Goal: Task Accomplishment & Management: Use online tool/utility

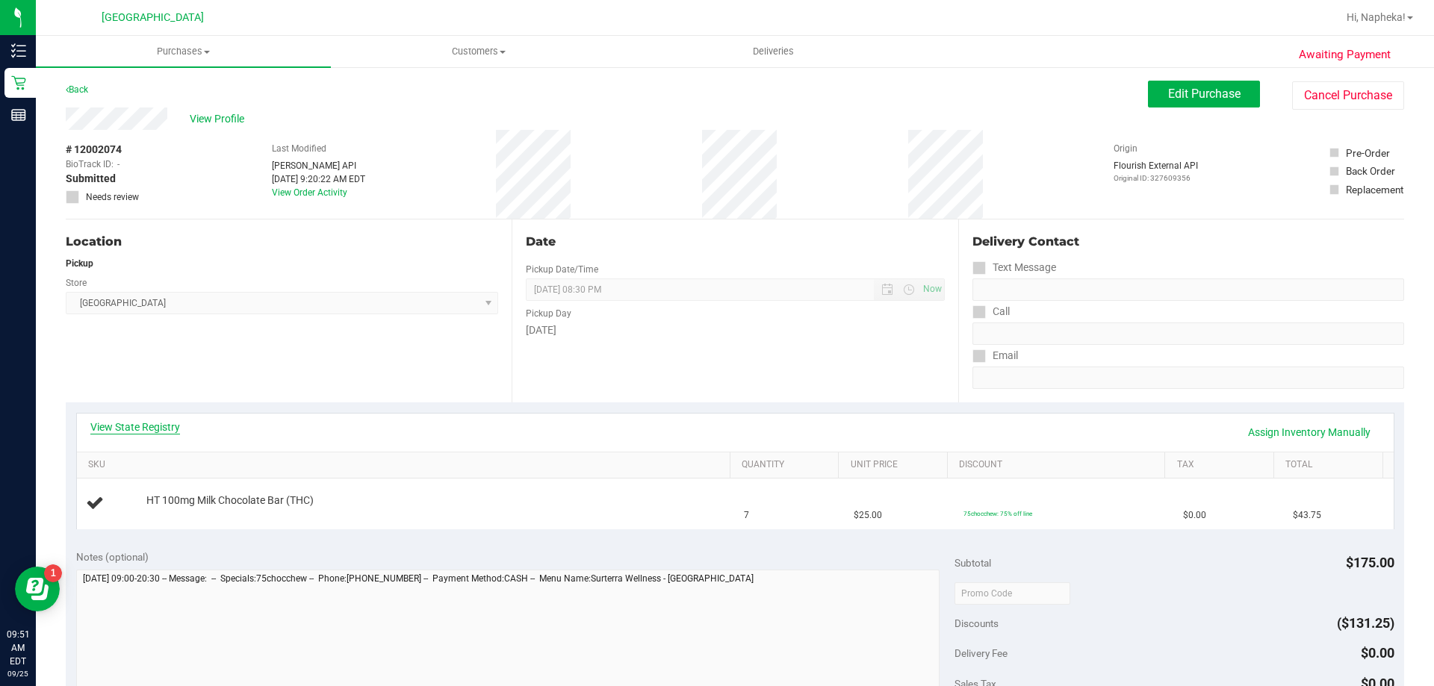
click at [155, 432] on link "View State Registry" at bounding box center [135, 427] width 90 height 15
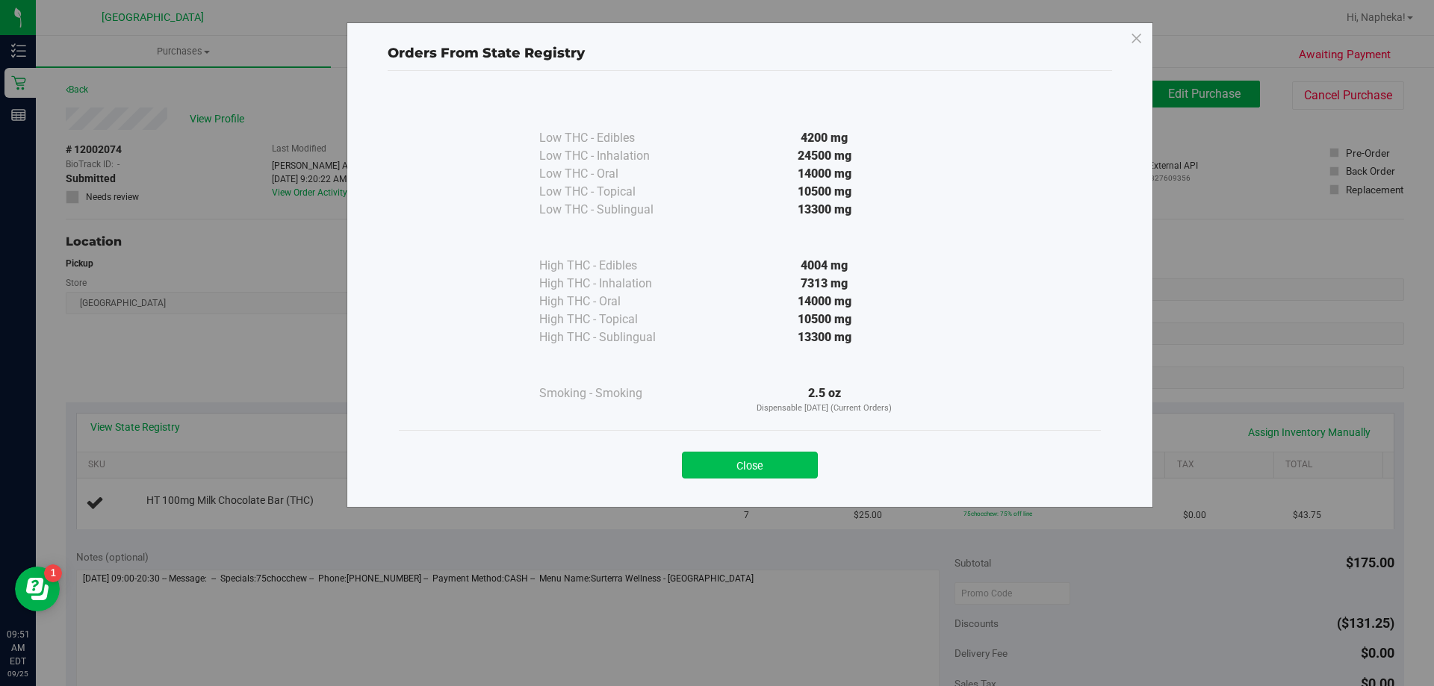
click at [786, 478] on button "Close" at bounding box center [750, 465] width 136 height 27
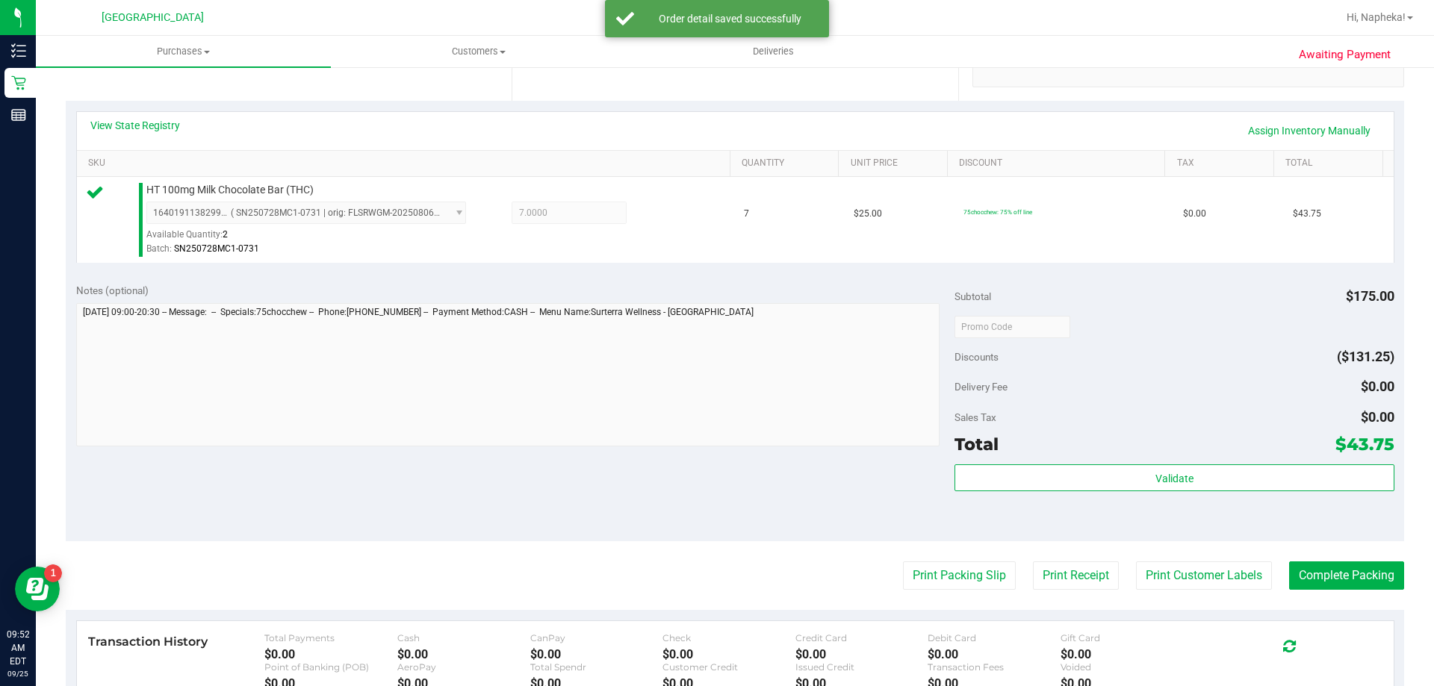
scroll to position [492, 0]
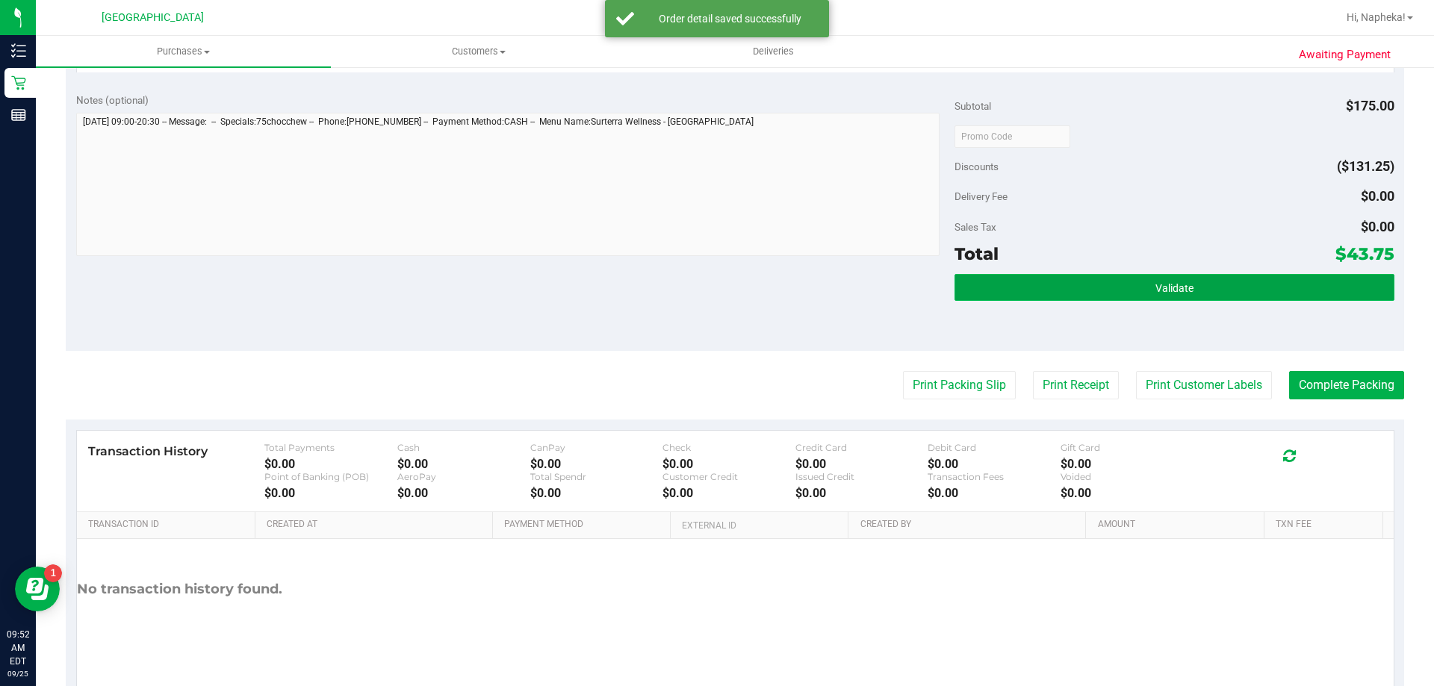
click at [1184, 297] on button "Validate" at bounding box center [1173, 287] width 439 height 27
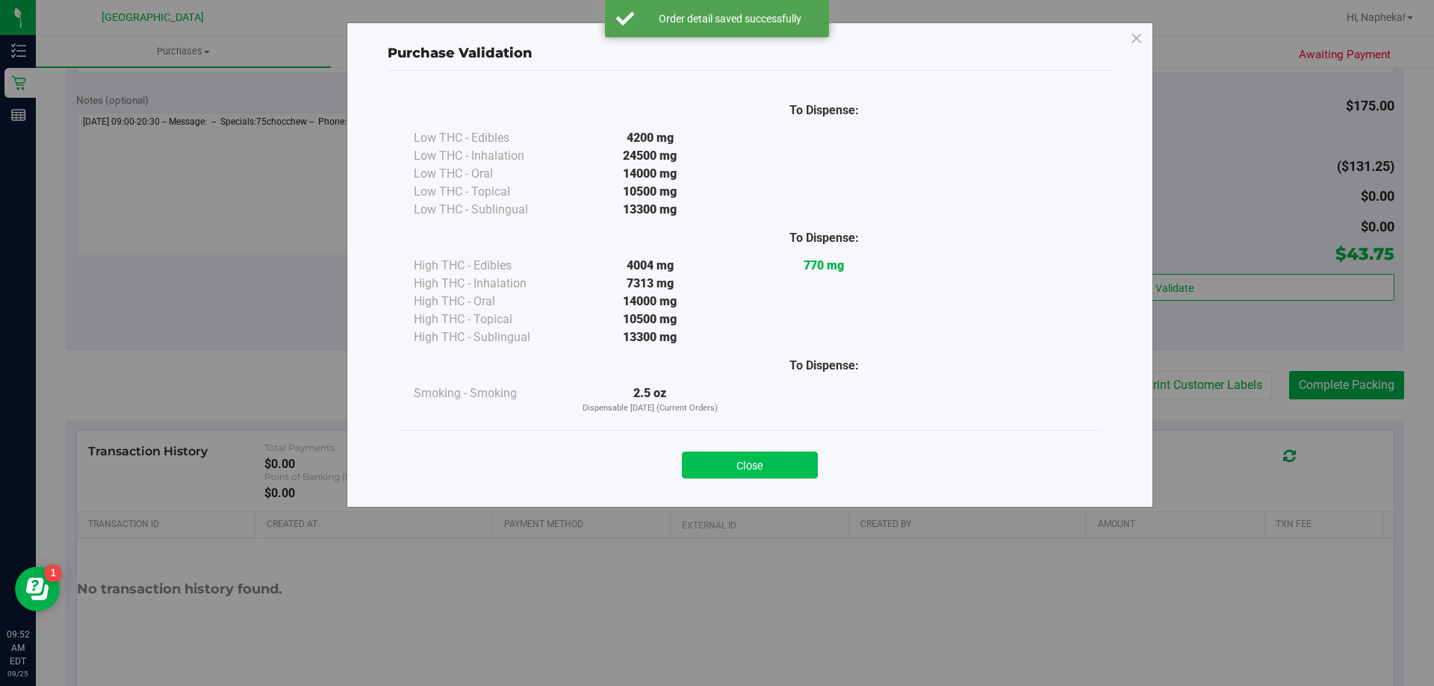
click at [774, 472] on button "Close" at bounding box center [750, 465] width 136 height 27
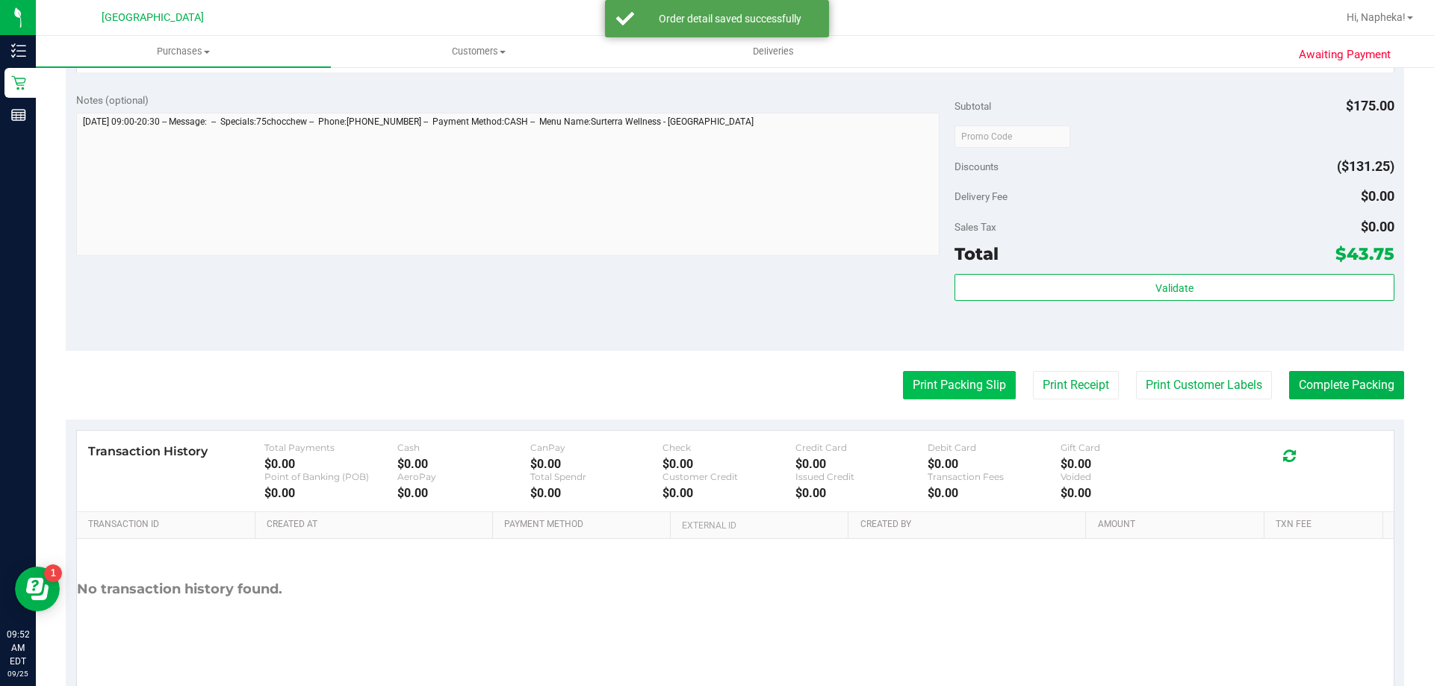
click at [958, 398] on button "Print Packing Slip" at bounding box center [959, 385] width 113 height 28
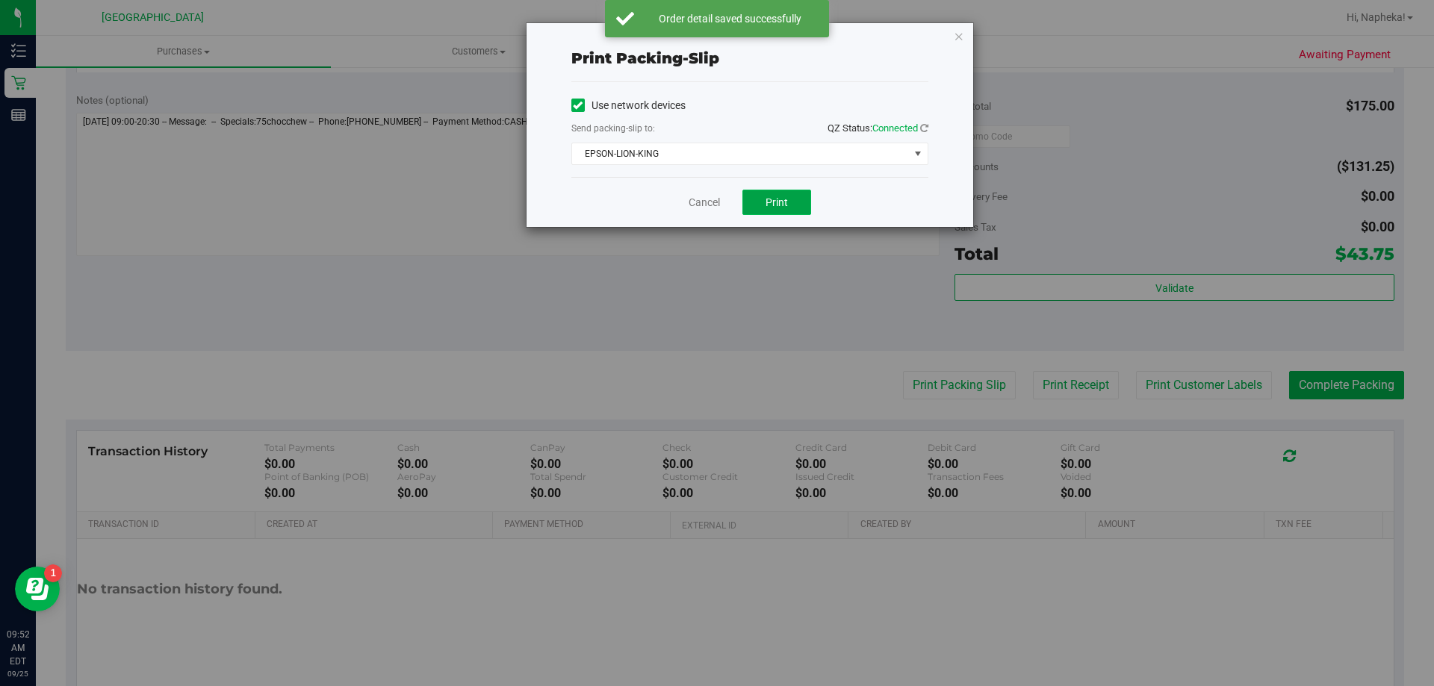
click at [792, 197] on button "Print" at bounding box center [776, 202] width 69 height 25
click at [700, 200] on link "Cancel" at bounding box center [704, 203] width 31 height 16
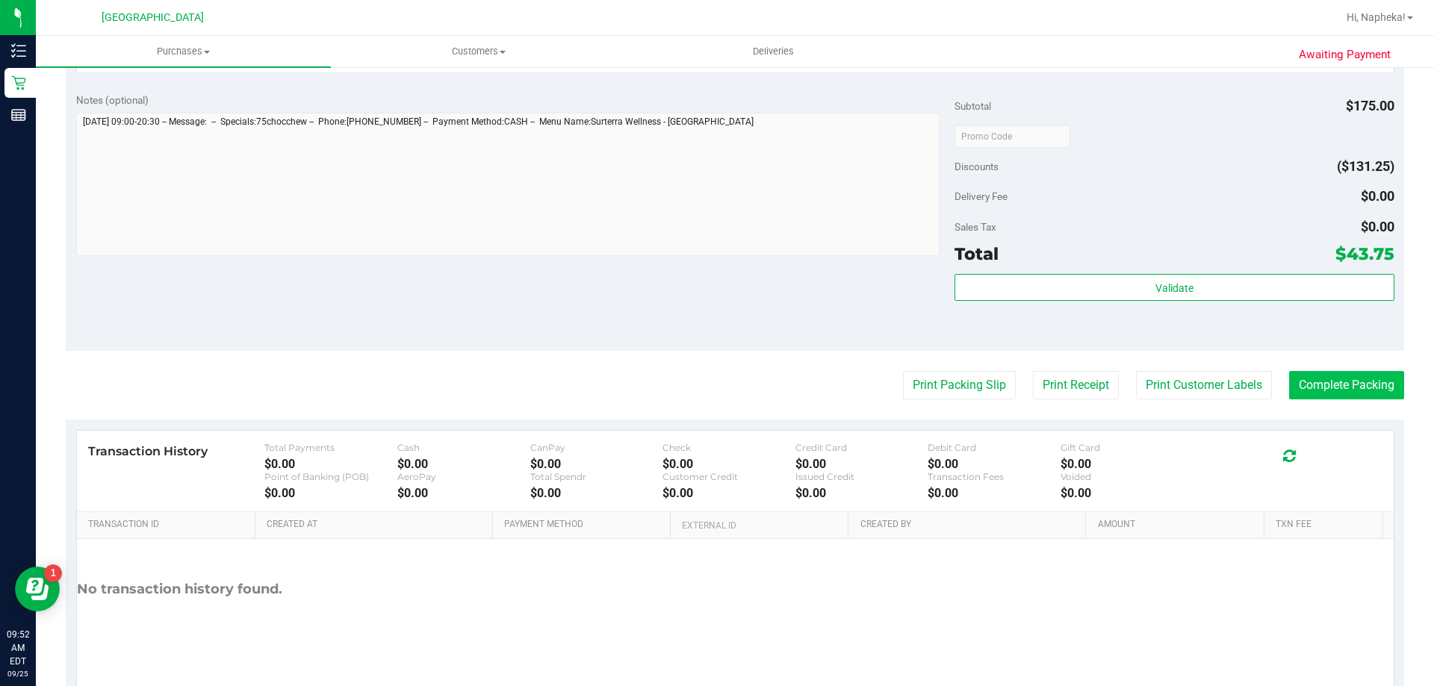
click at [1349, 388] on button "Complete Packing" at bounding box center [1346, 385] width 115 height 28
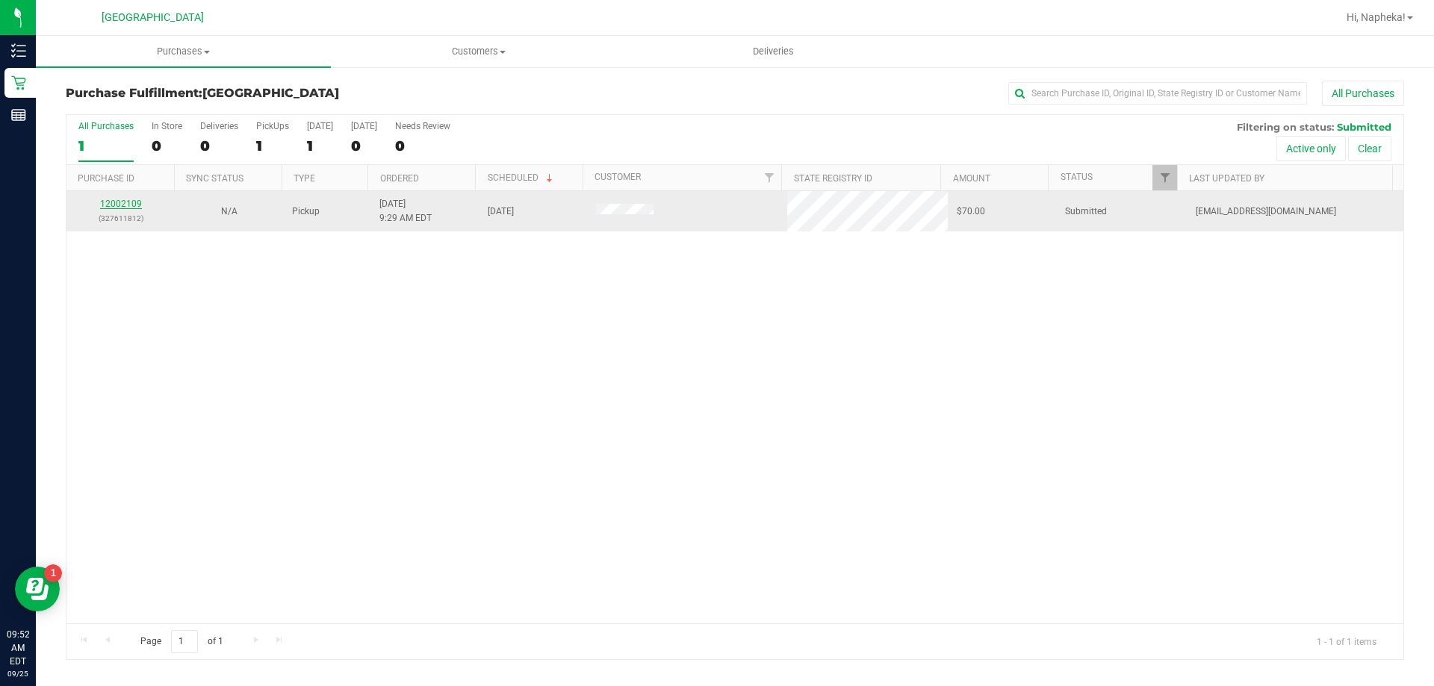
click at [134, 204] on link "12002109" at bounding box center [121, 204] width 42 height 10
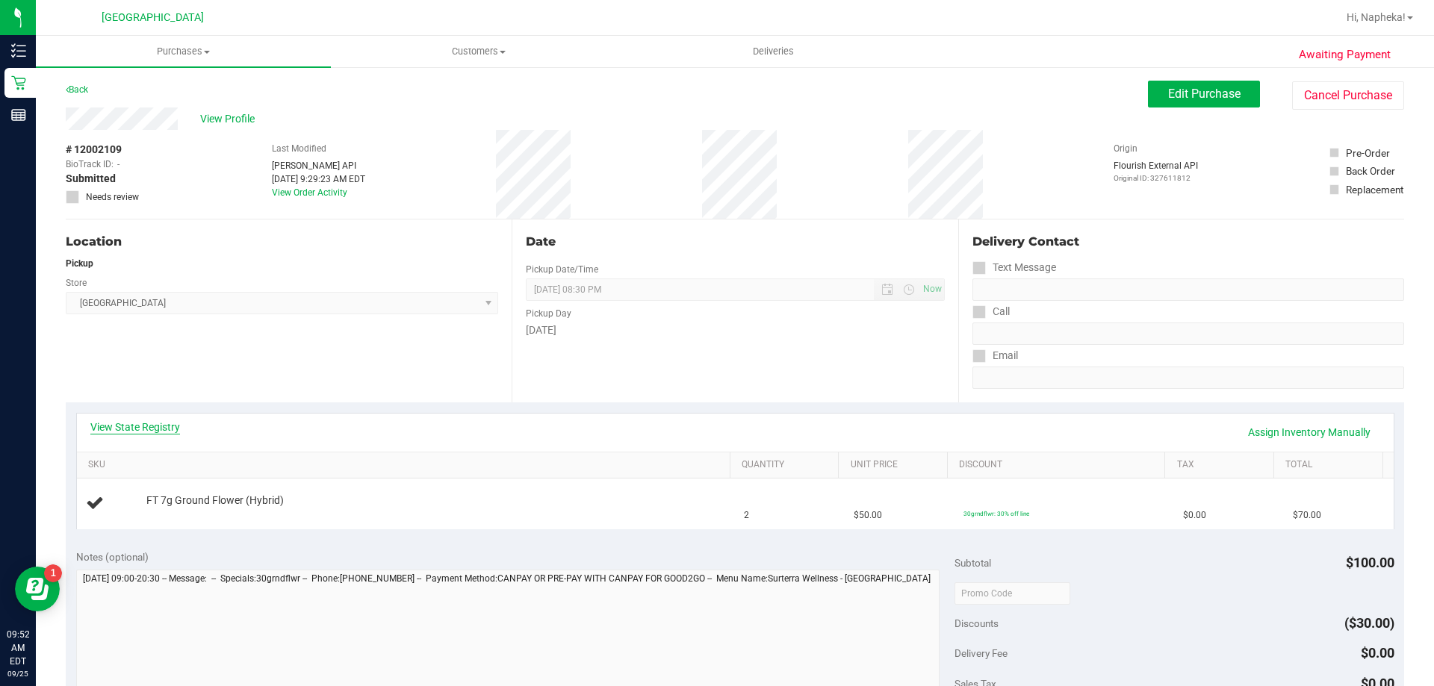
click at [159, 425] on link "View State Registry" at bounding box center [135, 427] width 90 height 15
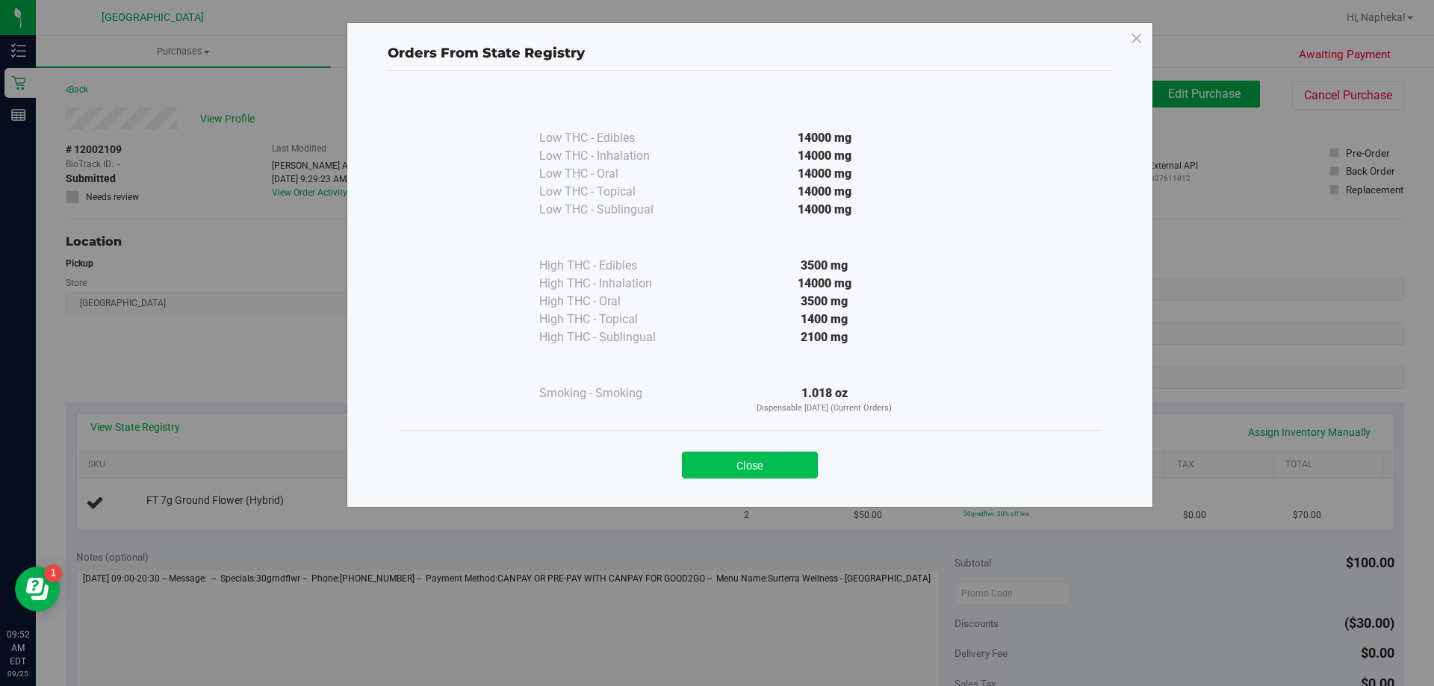
click at [775, 475] on button "Close" at bounding box center [750, 465] width 136 height 27
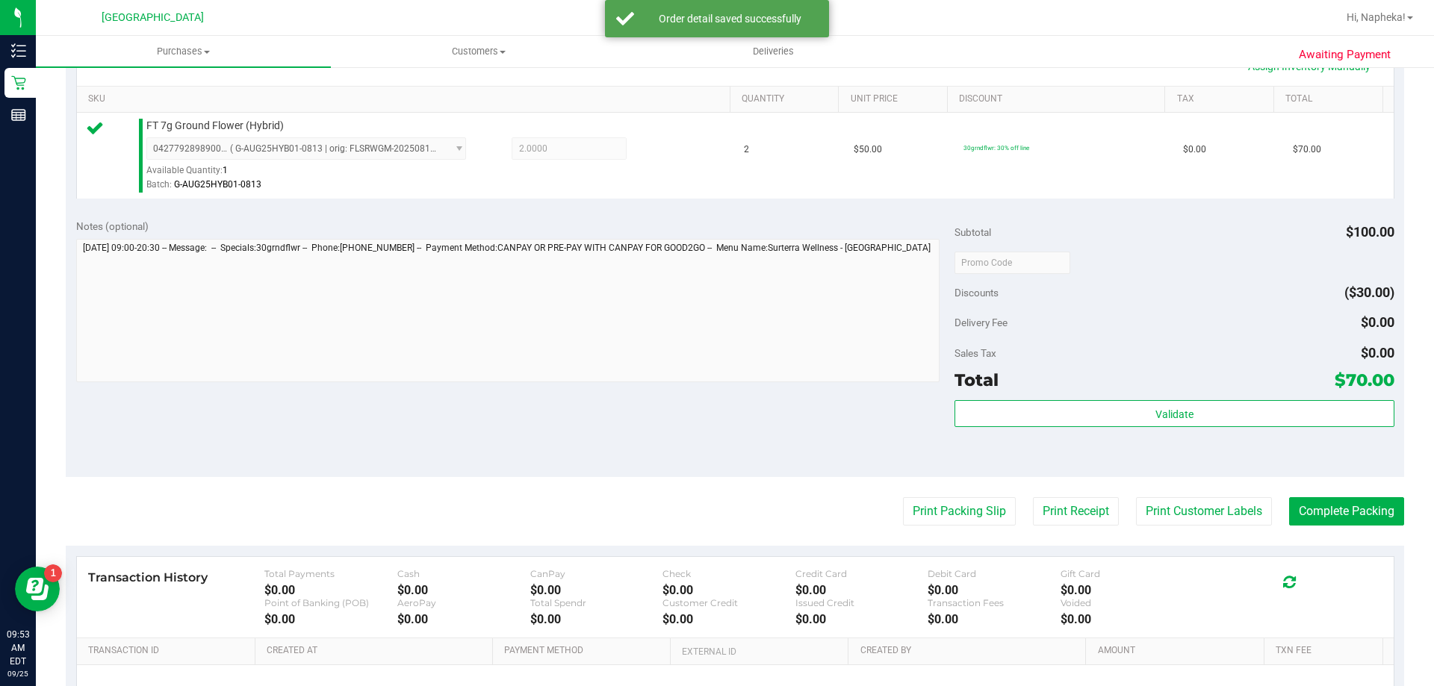
scroll to position [365, 0]
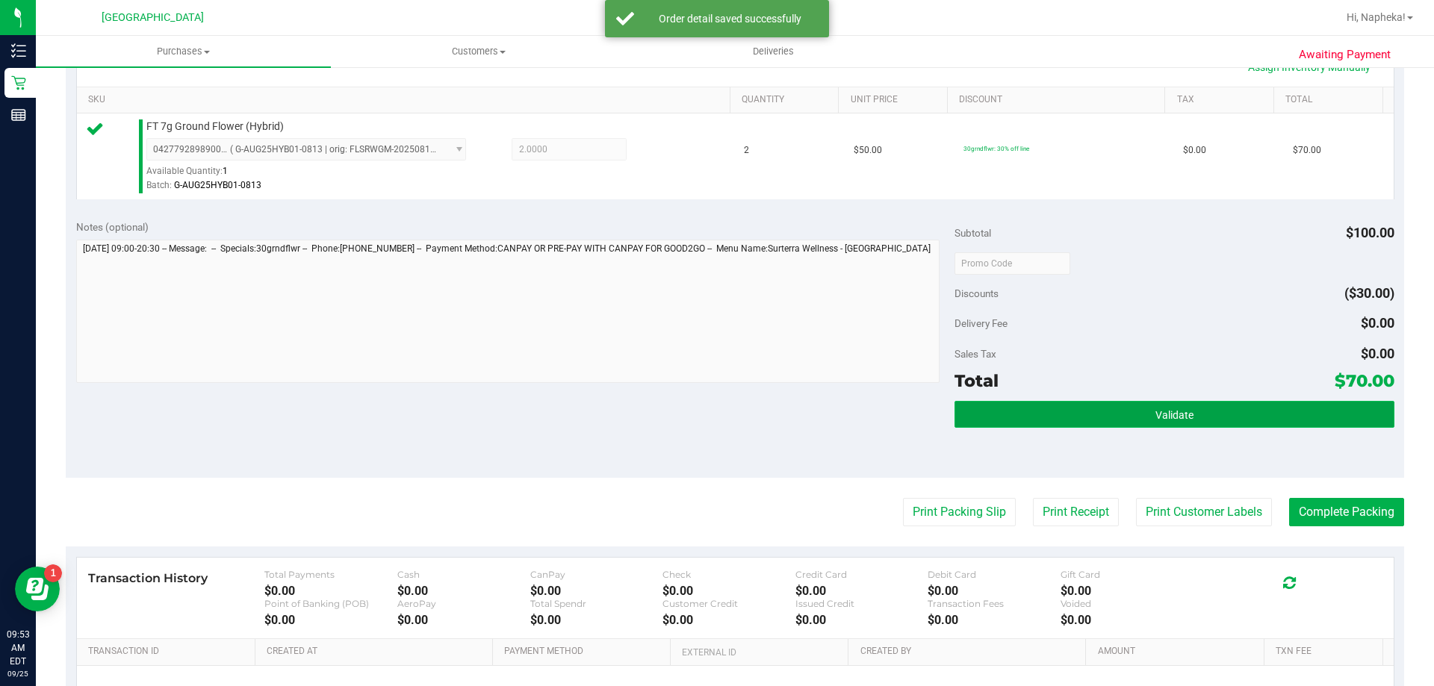
click at [1159, 423] on button "Validate" at bounding box center [1173, 414] width 439 height 27
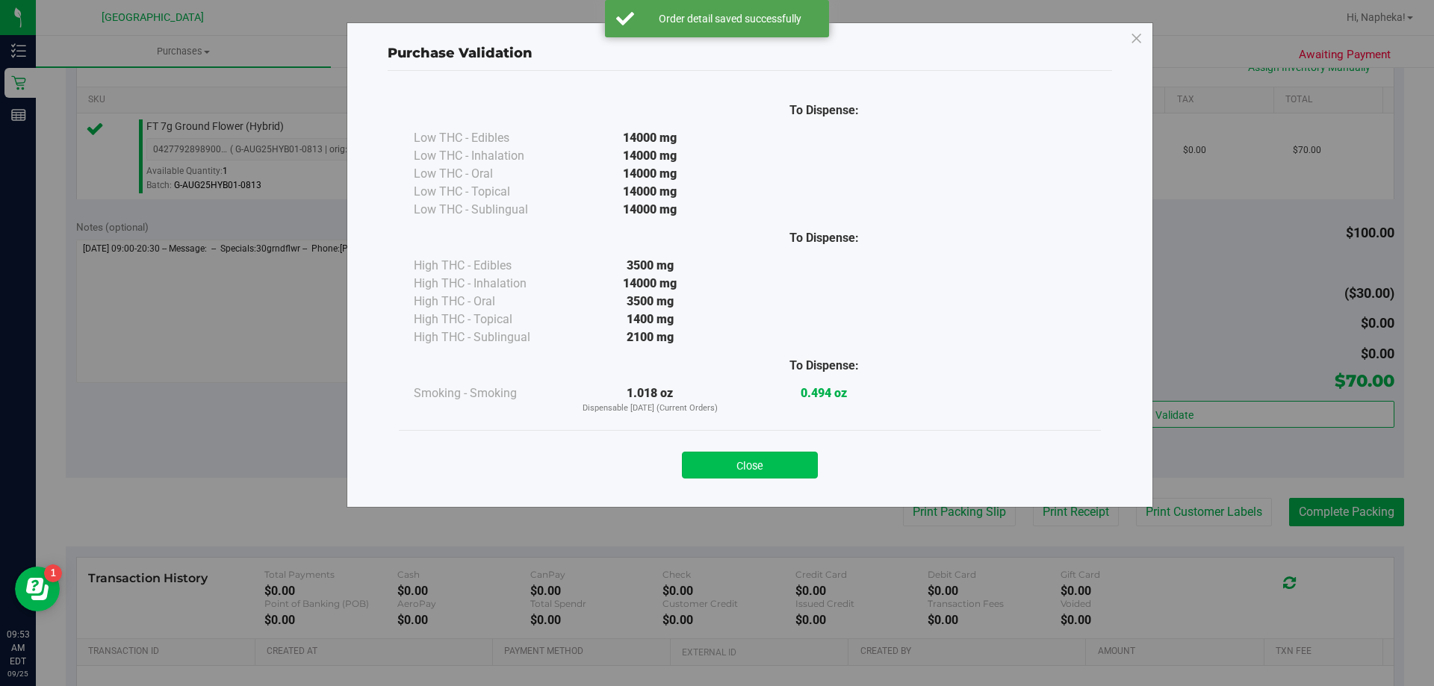
click at [781, 477] on button "Close" at bounding box center [750, 465] width 136 height 27
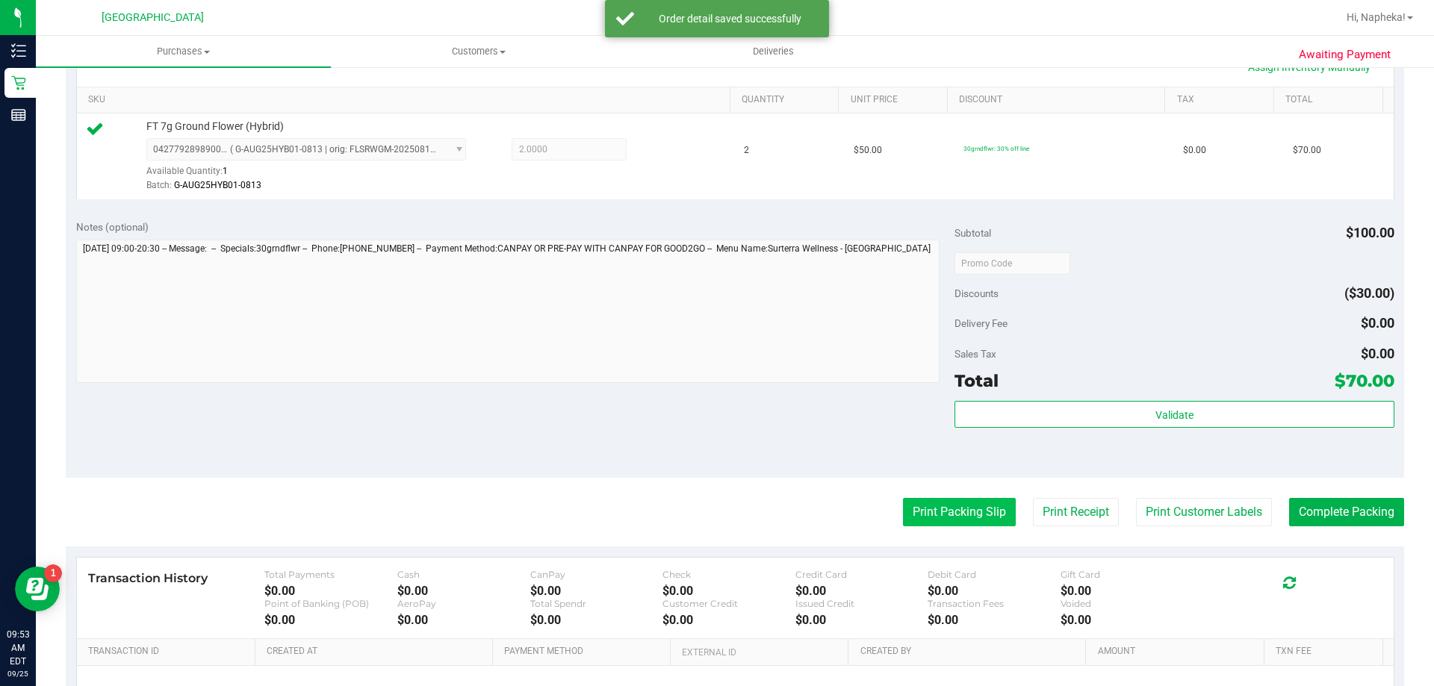
click at [942, 519] on button "Print Packing Slip" at bounding box center [959, 512] width 113 height 28
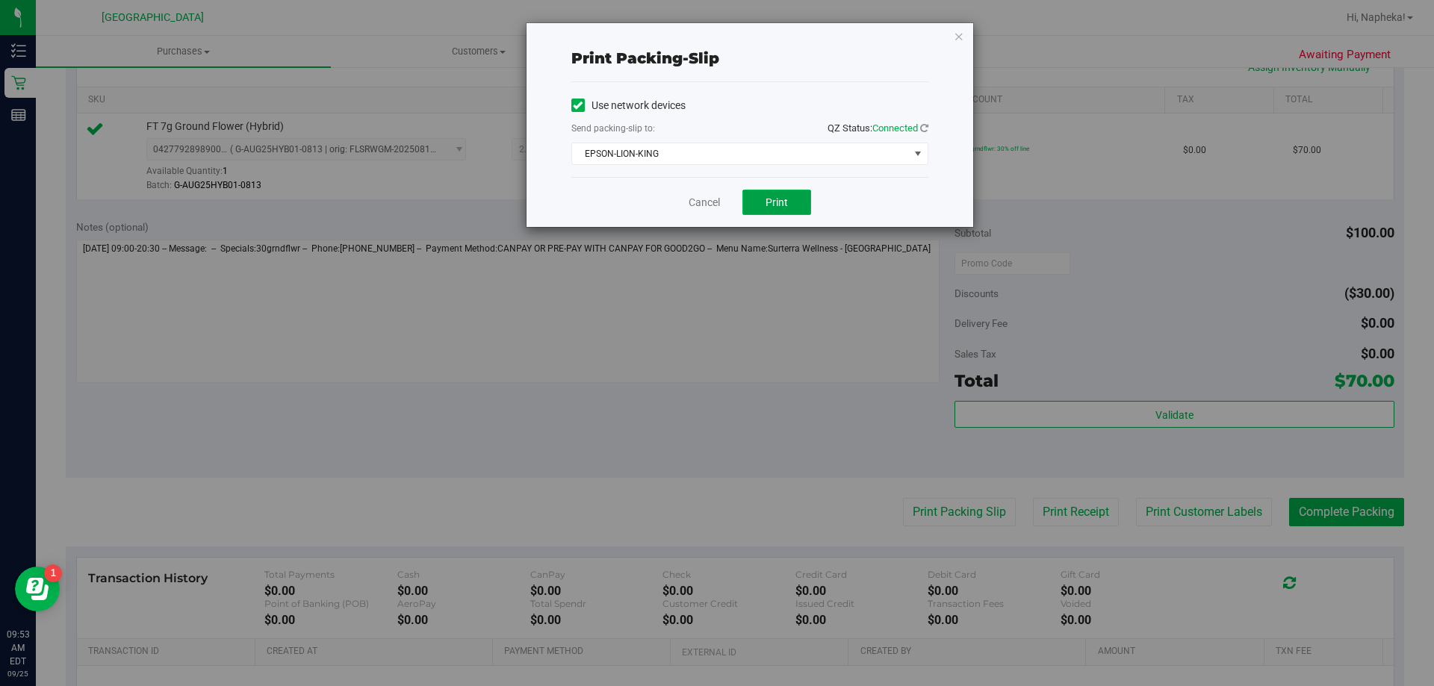
click at [762, 199] on button "Print" at bounding box center [776, 202] width 69 height 25
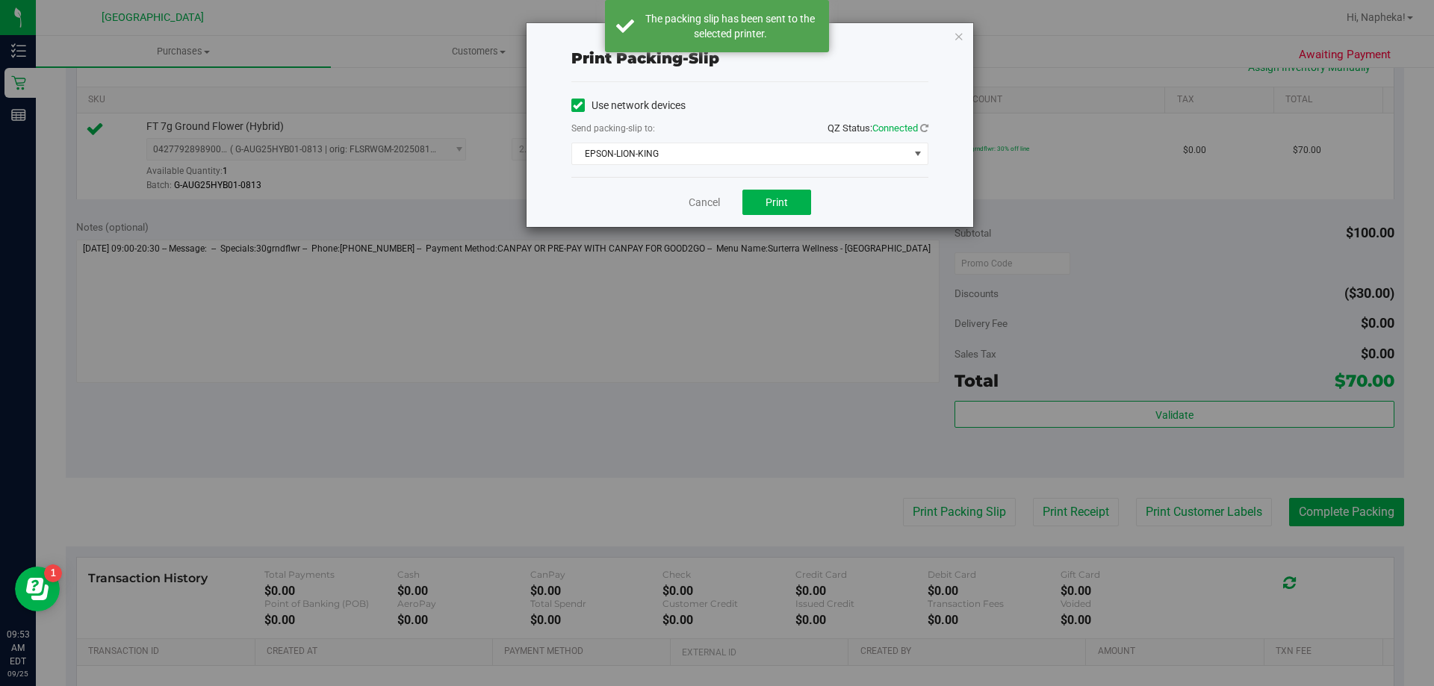
click at [729, 226] on div "Cancel Print" at bounding box center [749, 202] width 357 height 50
click at [709, 206] on link "Cancel" at bounding box center [704, 203] width 31 height 16
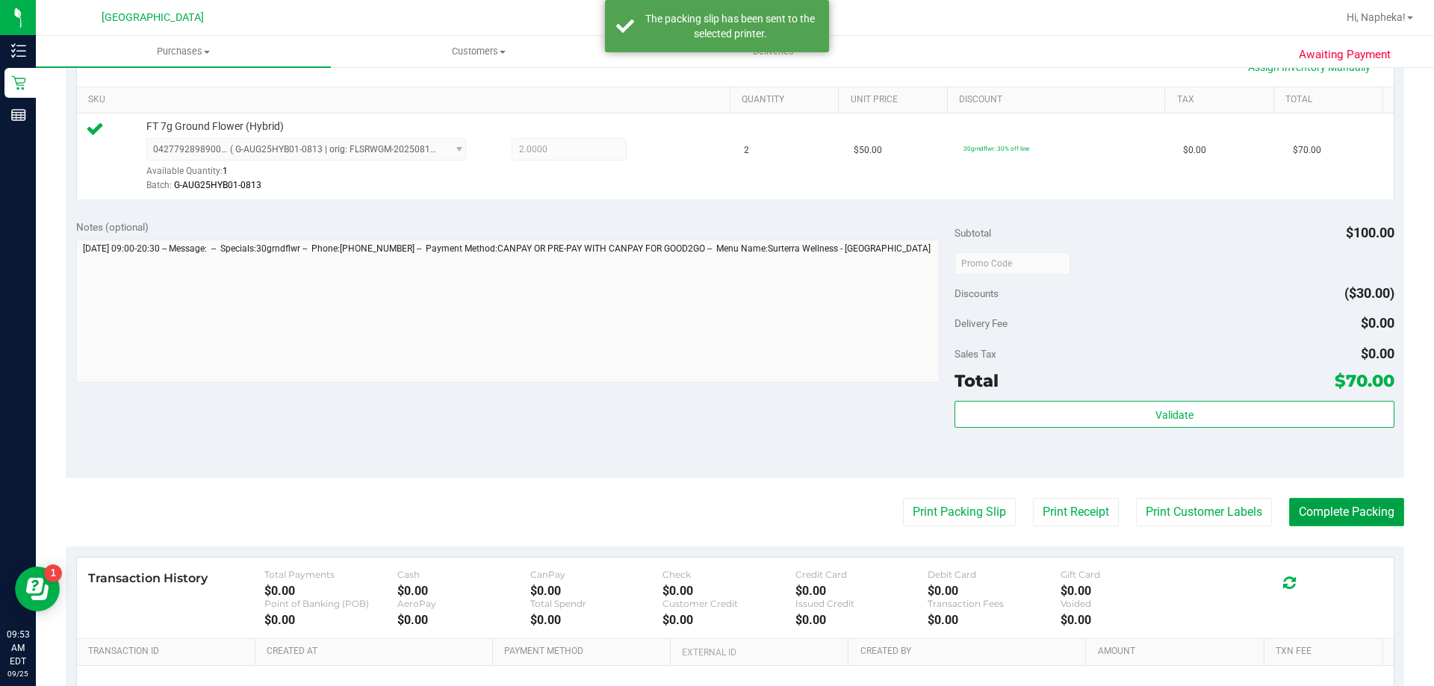
click at [1341, 518] on button "Complete Packing" at bounding box center [1346, 512] width 115 height 28
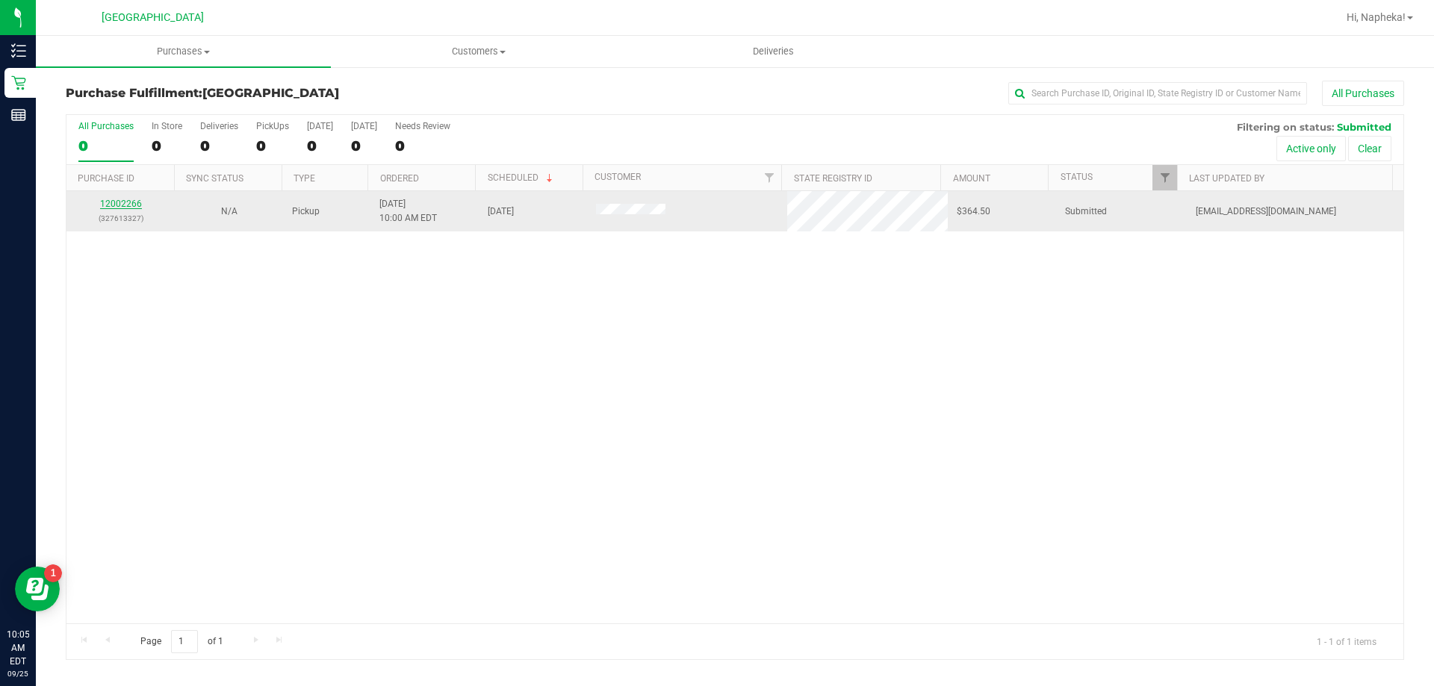
click at [137, 204] on link "12002266" at bounding box center [121, 204] width 42 height 10
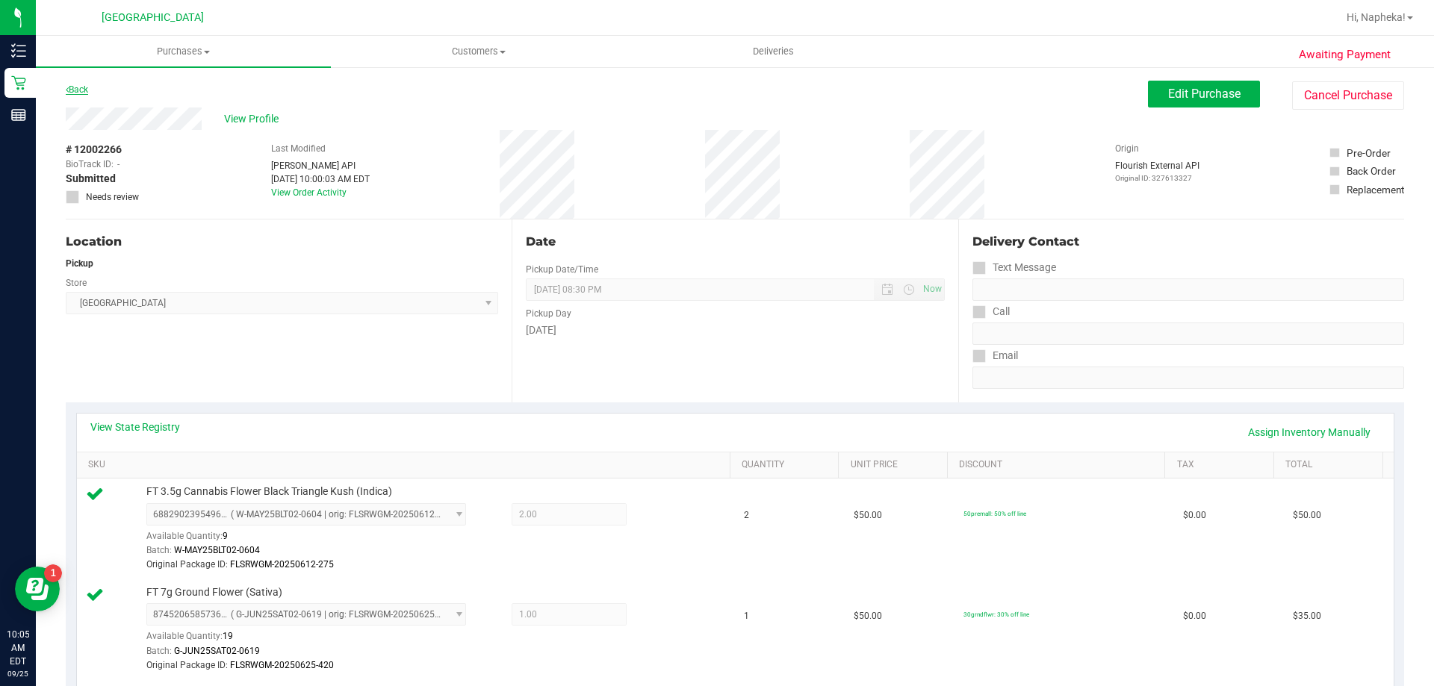
click at [69, 90] on link "Back" at bounding box center [77, 89] width 22 height 10
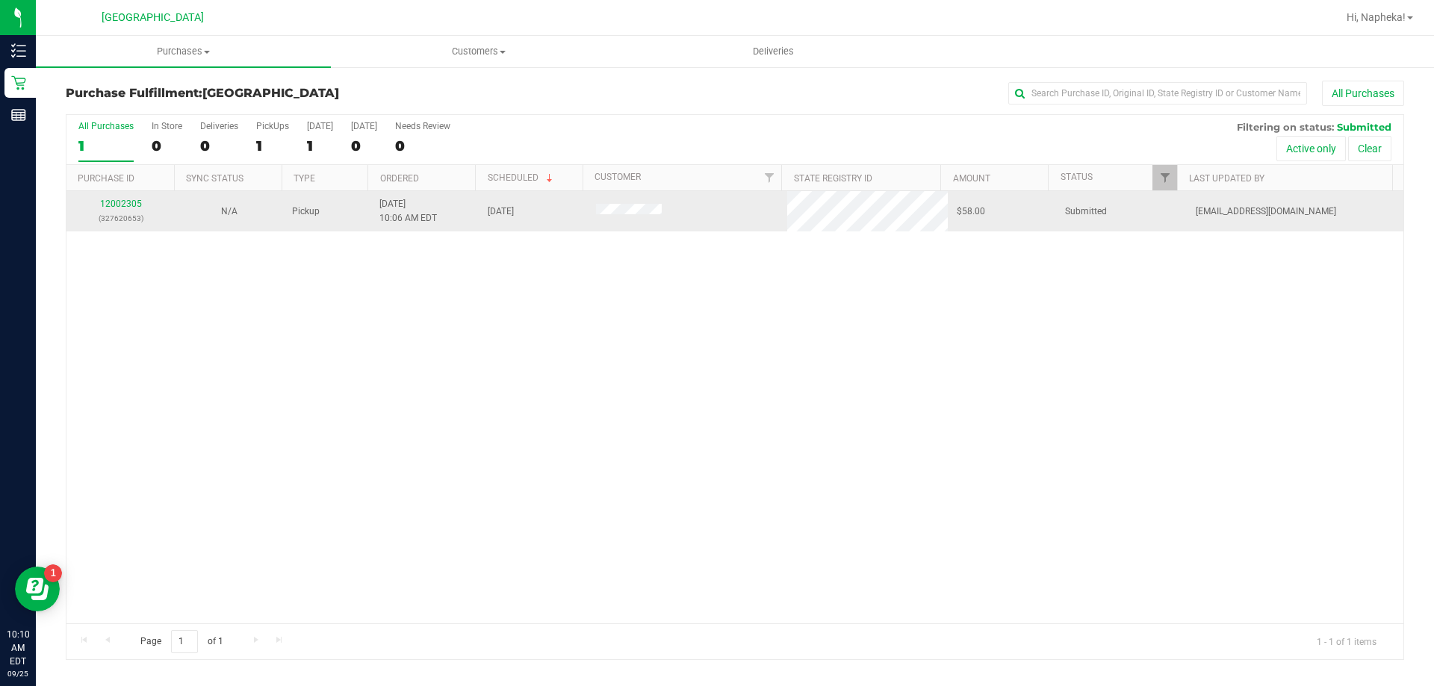
click at [120, 197] on div "12002305 (327620653)" at bounding box center [120, 211] width 90 height 28
click at [119, 202] on link "12002305" at bounding box center [121, 204] width 42 height 10
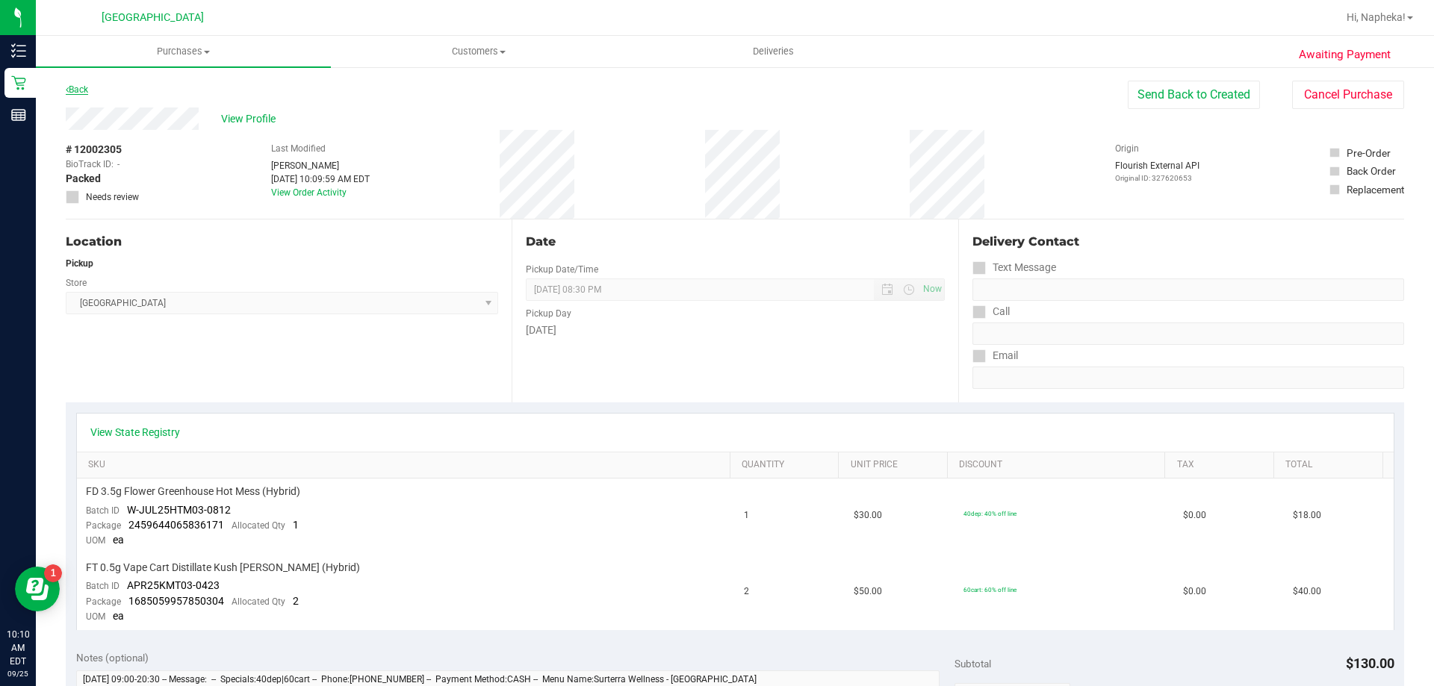
click at [80, 90] on link "Back" at bounding box center [77, 89] width 22 height 10
